Goal: Task Accomplishment & Management: Complete application form

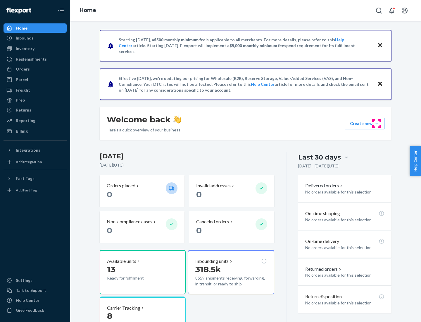
click at [377, 123] on button "Create new Create new inbound Create new order Create new product" at bounding box center [364, 124] width 39 height 12
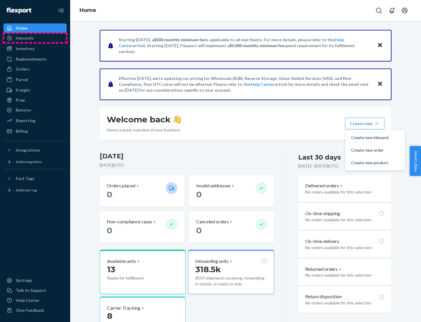
click at [35, 38] on div "Inbounds" at bounding box center [35, 38] width 62 height 8
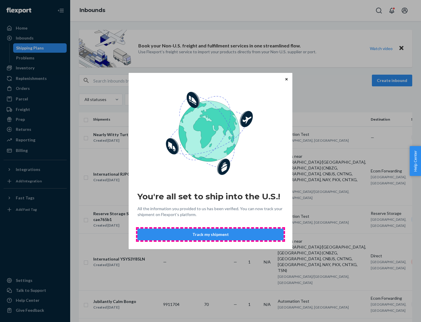
click at [211, 234] on button "Track my shipment" at bounding box center [210, 234] width 146 height 12
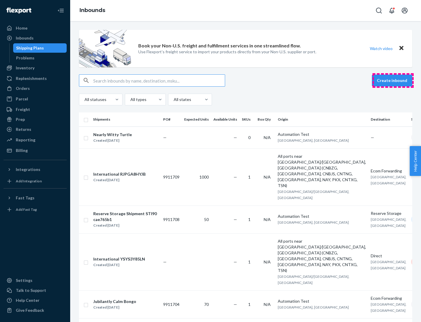
click at [393, 80] on button "Create inbound" at bounding box center [392, 81] width 40 height 12
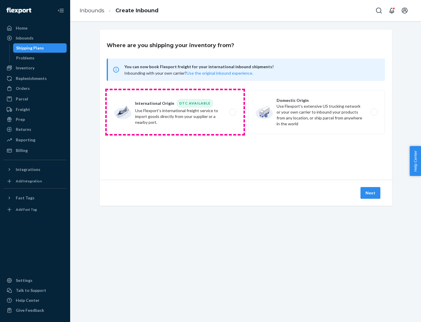
click at [175, 112] on label "International Origin DTC Available Use Flexport's international freight service…" at bounding box center [175, 112] width 137 height 44
click at [233, 112] on input "International Origin DTC Available Use Flexport's international freight service…" at bounding box center [235, 112] width 4 height 4
radio input "true"
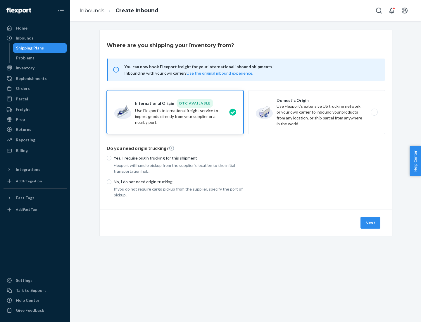
click at [179, 181] on p "No, I do not need origin trucking" at bounding box center [179, 182] width 130 height 6
click at [111, 181] on input "No, I do not need origin trucking" at bounding box center [109, 181] width 5 height 5
radio input "true"
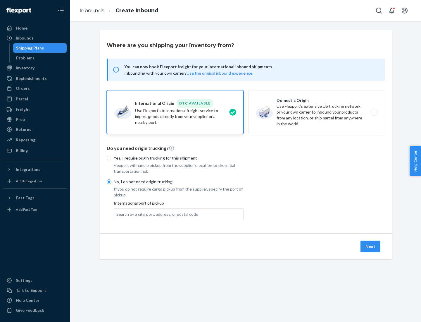
click at [156, 214] on div "Search by a city, port, address, or postal code" at bounding box center [157, 214] width 82 height 6
click at [117, 214] on input "Search by a city, port, address, or postal code" at bounding box center [116, 214] width 1 height 6
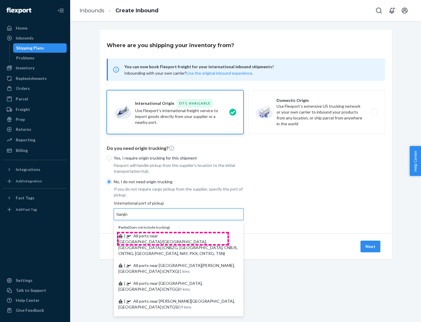
click at [173, 235] on span "| All ports near [GEOGRAPHIC_DATA]/[GEOGRAPHIC_DATA], [GEOGRAPHIC_DATA] (CNBZG,…" at bounding box center [177, 244] width 119 height 23
click at [128, 217] on input "tianjin" at bounding box center [122, 214] width 12 height 6
type input "All ports near [GEOGRAPHIC_DATA]/[GEOGRAPHIC_DATA], [GEOGRAPHIC_DATA] (CNBZG, […"
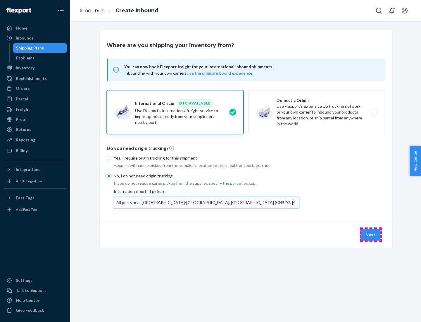
click at [371, 234] on button "Next" at bounding box center [371, 235] width 20 height 12
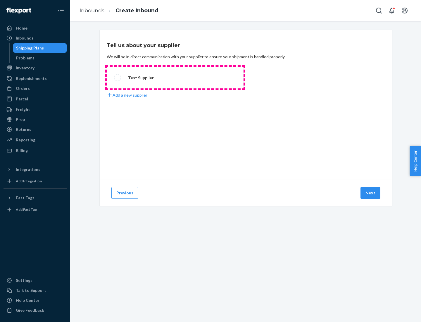
click at [175, 78] on label "Test Supplier" at bounding box center [175, 78] width 137 height 22
click at [118, 78] on input "Test Supplier" at bounding box center [116, 78] width 4 height 4
radio input "true"
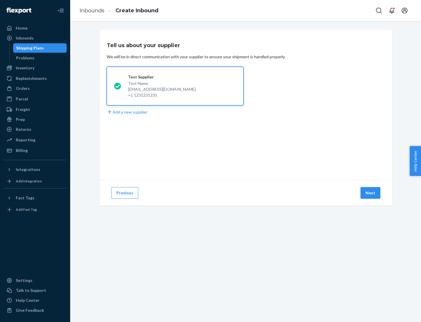
click at [371, 193] on button "Next" at bounding box center [371, 193] width 20 height 12
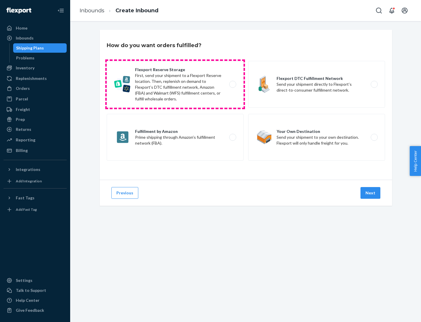
click at [175, 84] on label "Flexport Reserve Storage First, send your shipment to a Flexport Reserve locati…" at bounding box center [175, 84] width 137 height 47
click at [233, 84] on input "Flexport Reserve Storage First, send your shipment to a Flexport Reserve locati…" at bounding box center [235, 84] width 4 height 4
radio input "true"
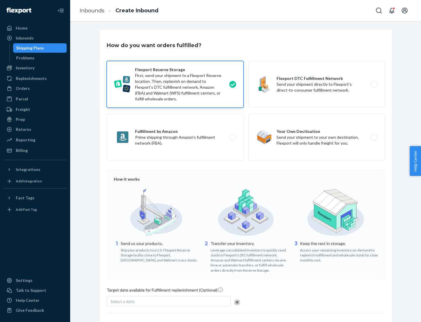
scroll to position [48, 0]
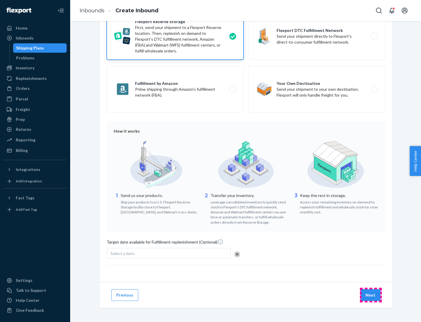
click at [371, 295] on button "Next" at bounding box center [371, 295] width 20 height 12
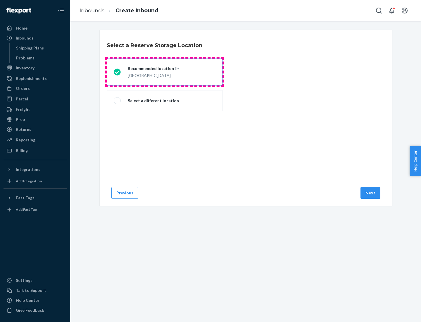
click at [165, 72] on div "[GEOGRAPHIC_DATA]" at bounding box center [153, 74] width 51 height 7
click at [118, 72] on input "Recommended location [GEOGRAPHIC_DATA]" at bounding box center [116, 72] width 4 height 4
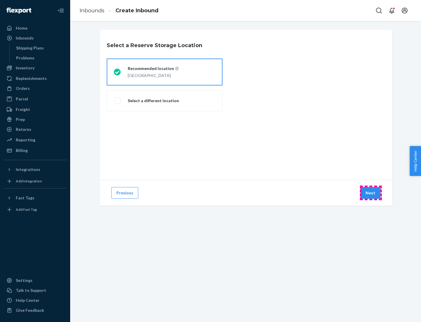
click at [371, 193] on button "Next" at bounding box center [371, 193] width 20 height 12
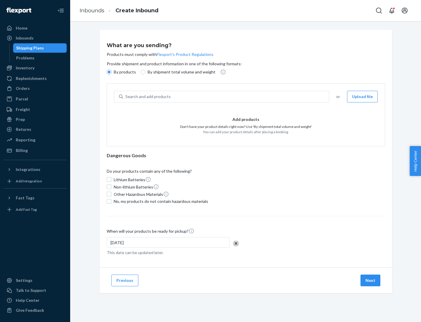
click at [226, 97] on div "Search and add products" at bounding box center [226, 96] width 206 height 11
click at [126, 97] on input "Search and add products" at bounding box center [126, 97] width 1 height 6
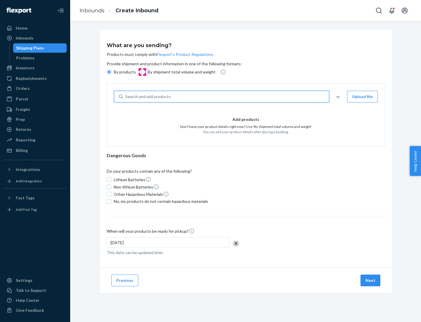
click at [142, 72] on input "By shipment total volume and weight" at bounding box center [143, 72] width 5 height 5
radio input "true"
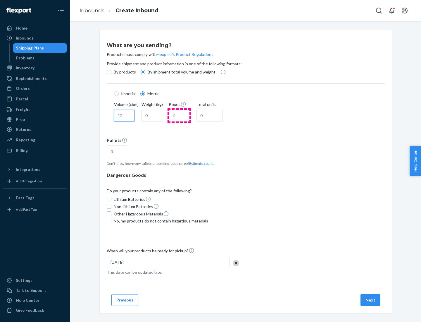
type input "12"
type input "22"
type input "222"
type input "121"
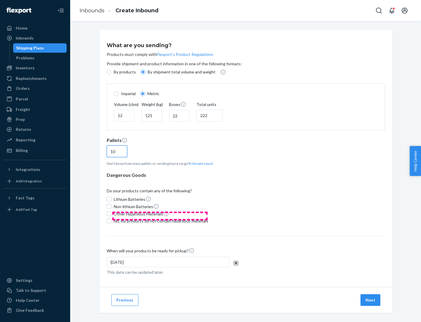
scroll to position [5, 0]
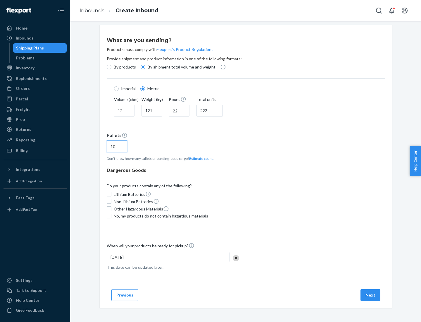
type input "10"
click at [160, 216] on span "No, my products do not contain hazardous materials" at bounding box center [161, 216] width 94 height 6
click at [111, 216] on input "No, my products do not contain hazardous materials" at bounding box center [109, 216] width 5 height 5
checkbox input "true"
click at [371, 295] on button "Next" at bounding box center [371, 295] width 20 height 12
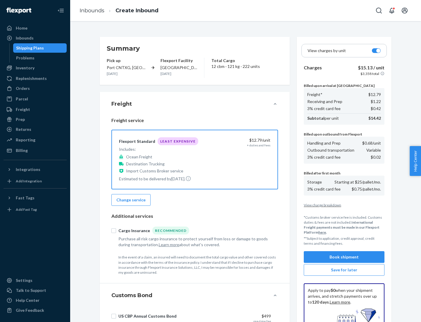
scroll to position [85, 0]
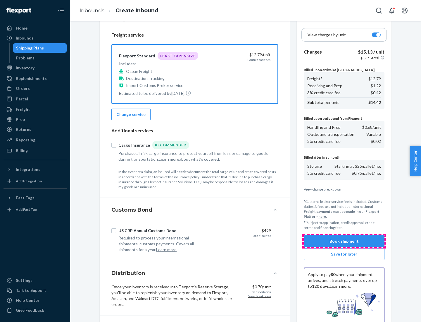
click at [344, 241] on button "Book shipment" at bounding box center [344, 241] width 81 height 12
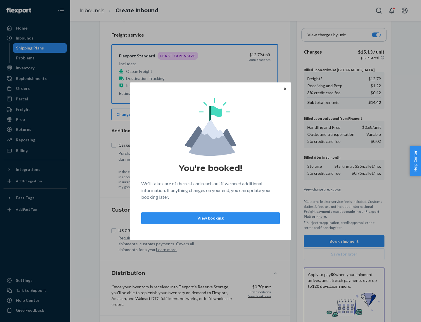
click at [211, 218] on p "View booking" at bounding box center [210, 218] width 129 height 6
